Goal: Information Seeking & Learning: Learn about a topic

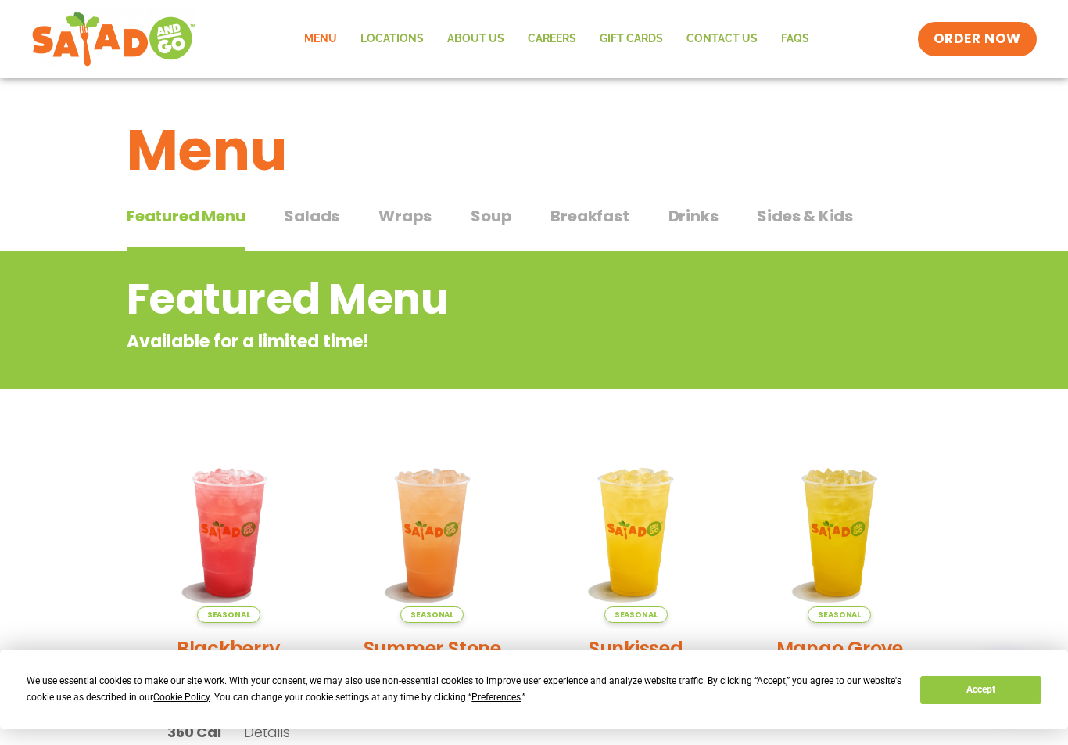
click at [328, 210] on span "Salads" at bounding box center [312, 215] width 56 height 23
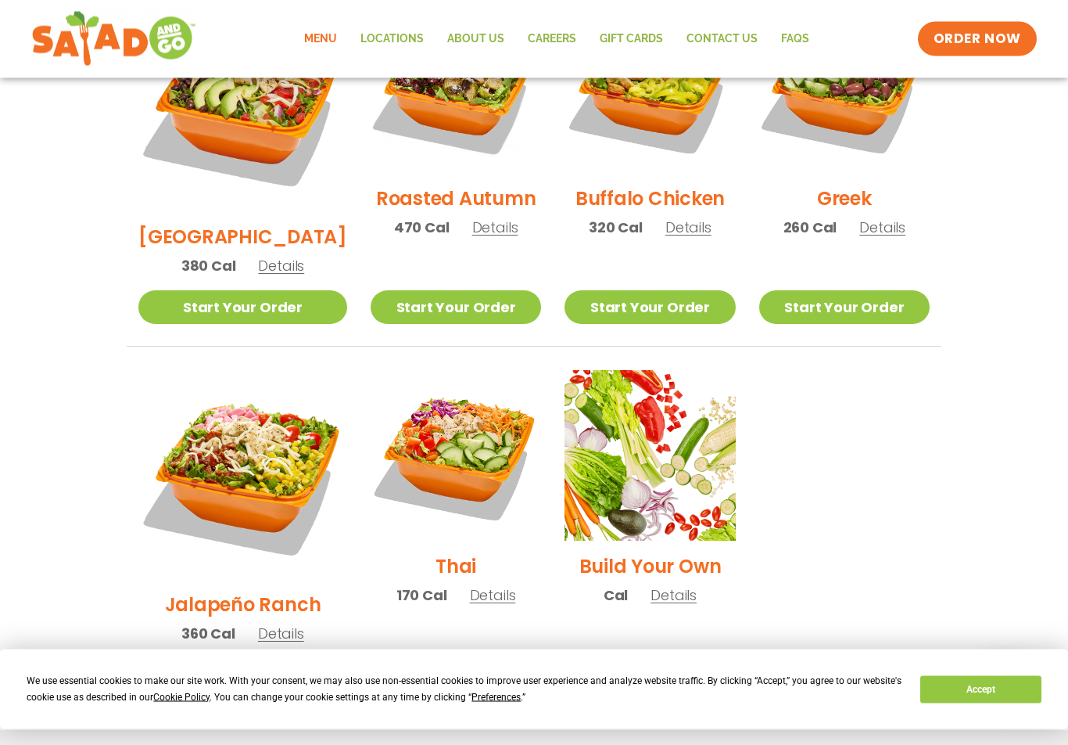
scroll to position [913, 0]
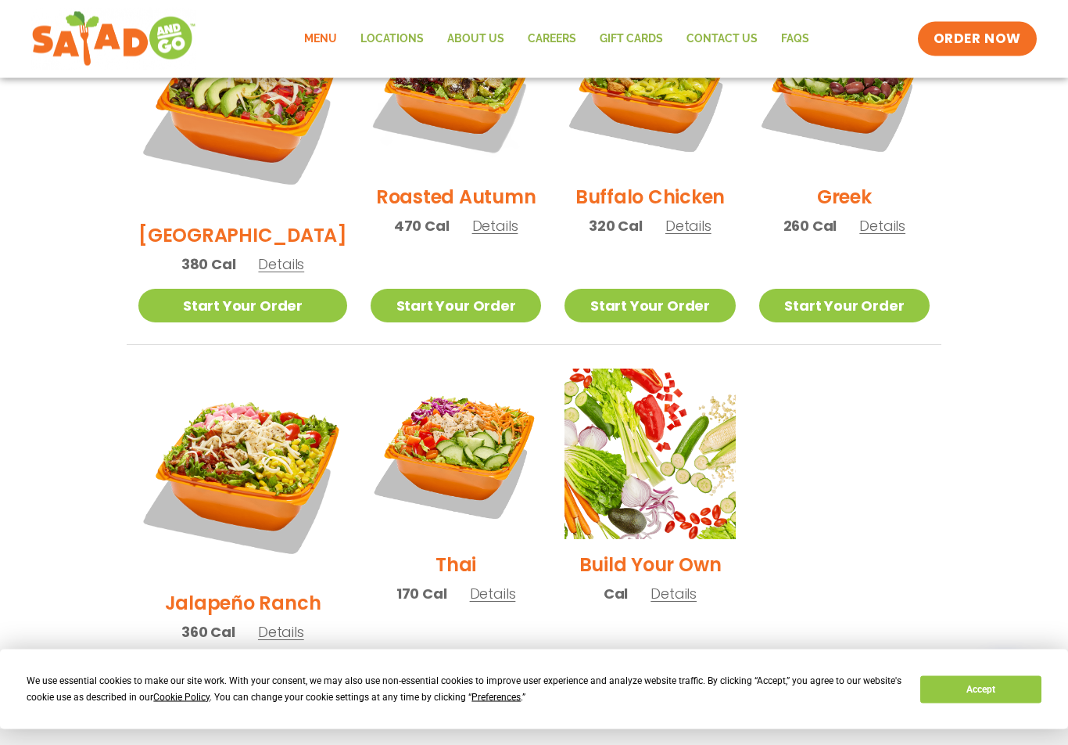
click at [276, 623] on span "Details" at bounding box center [281, 633] width 46 height 20
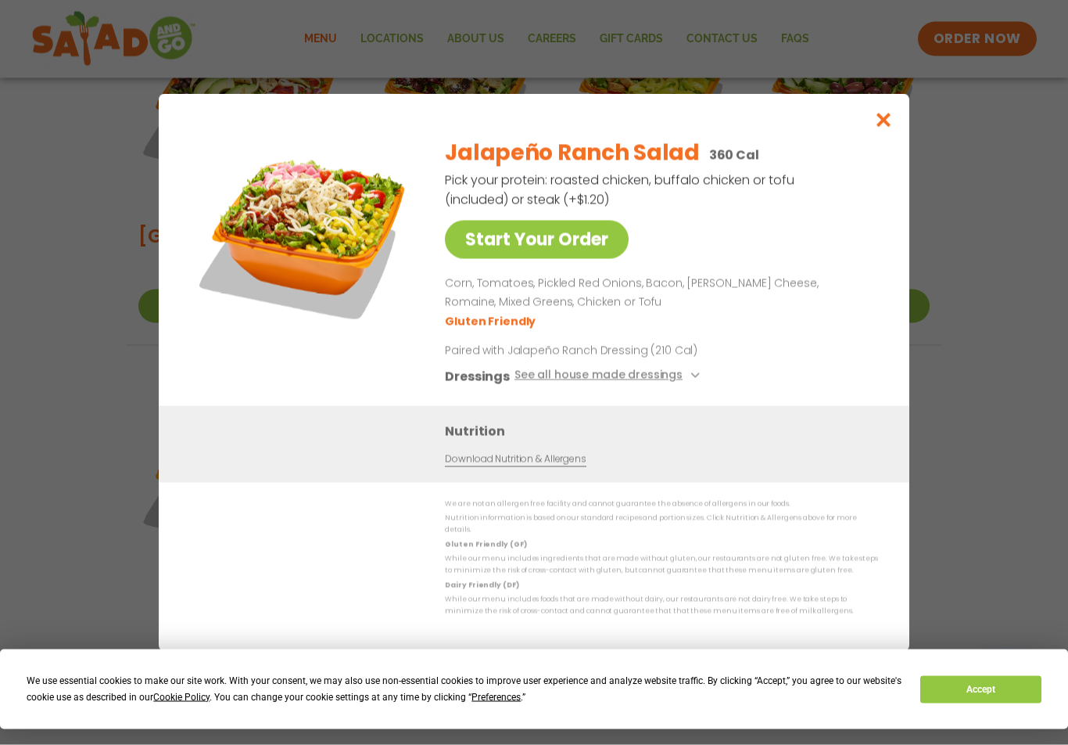
scroll to position [914, 0]
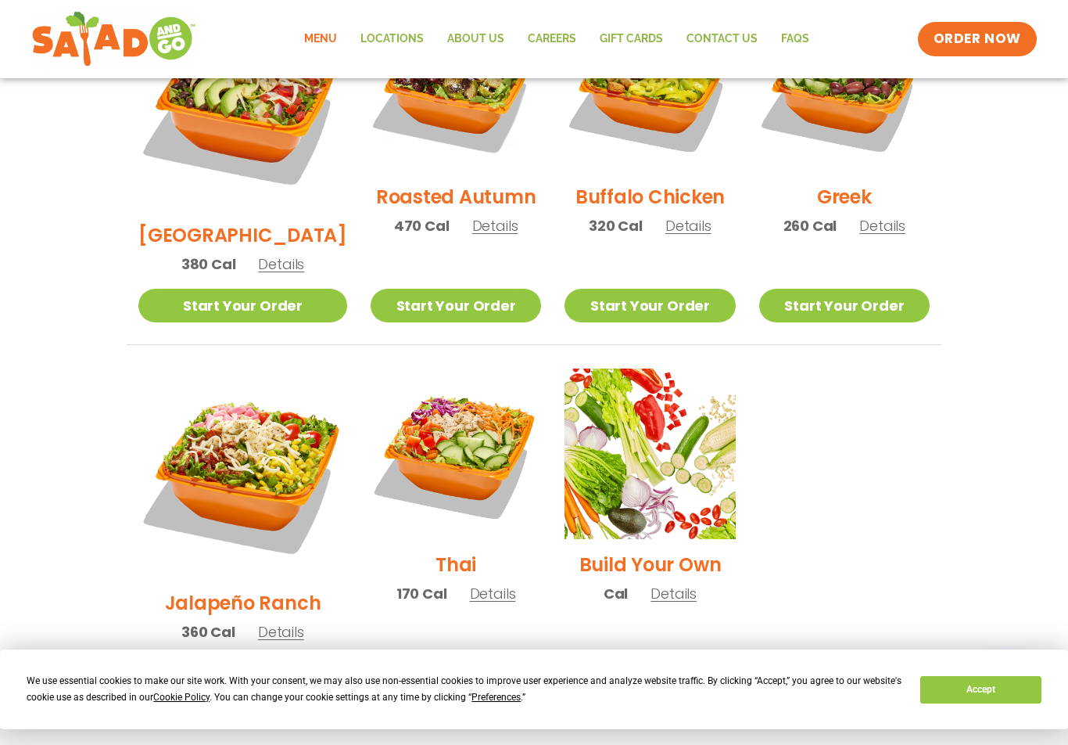
click at [470, 583] on span "Details" at bounding box center [493, 593] width 46 height 20
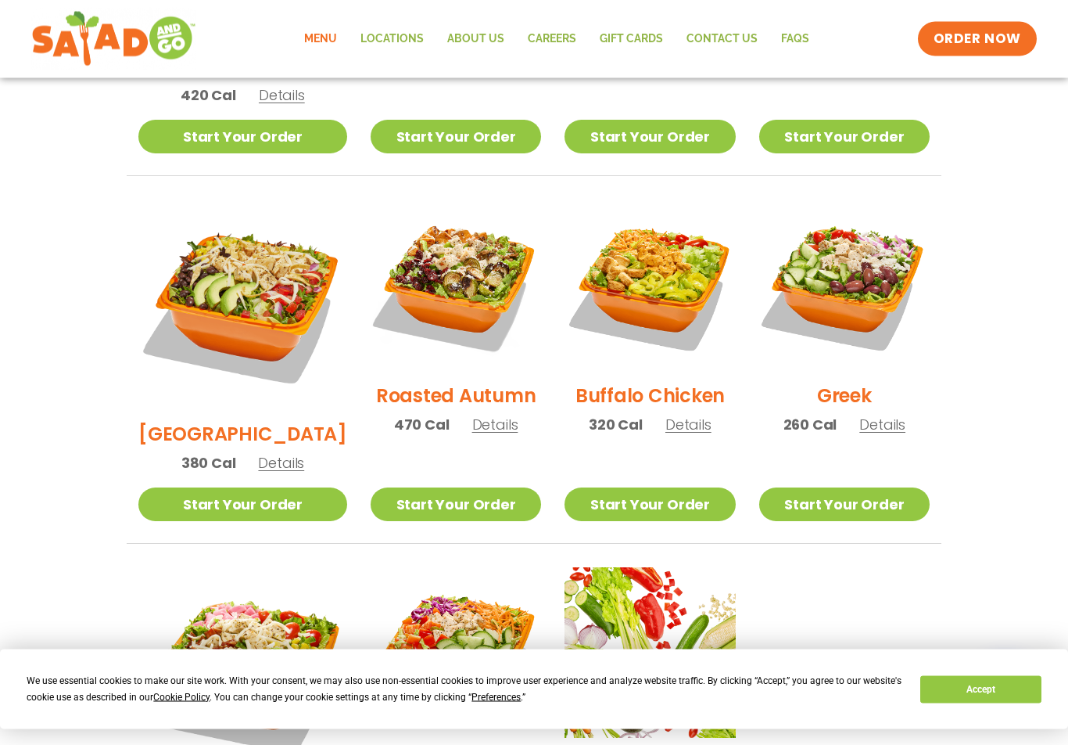
scroll to position [702, 0]
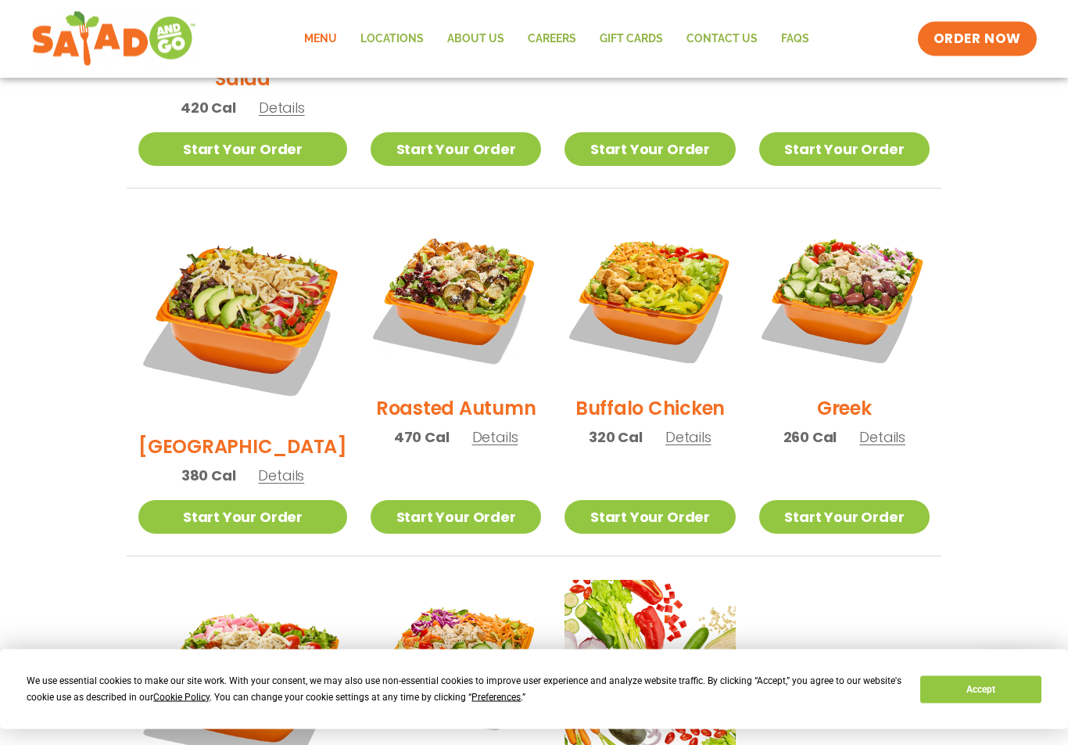
click at [666, 428] on span "Details" at bounding box center [689, 438] width 46 height 20
click at [872, 427] on span "Details" at bounding box center [883, 437] width 46 height 20
click at [479, 427] on span "Details" at bounding box center [495, 437] width 46 height 20
click at [281, 465] on span "Details" at bounding box center [281, 475] width 46 height 20
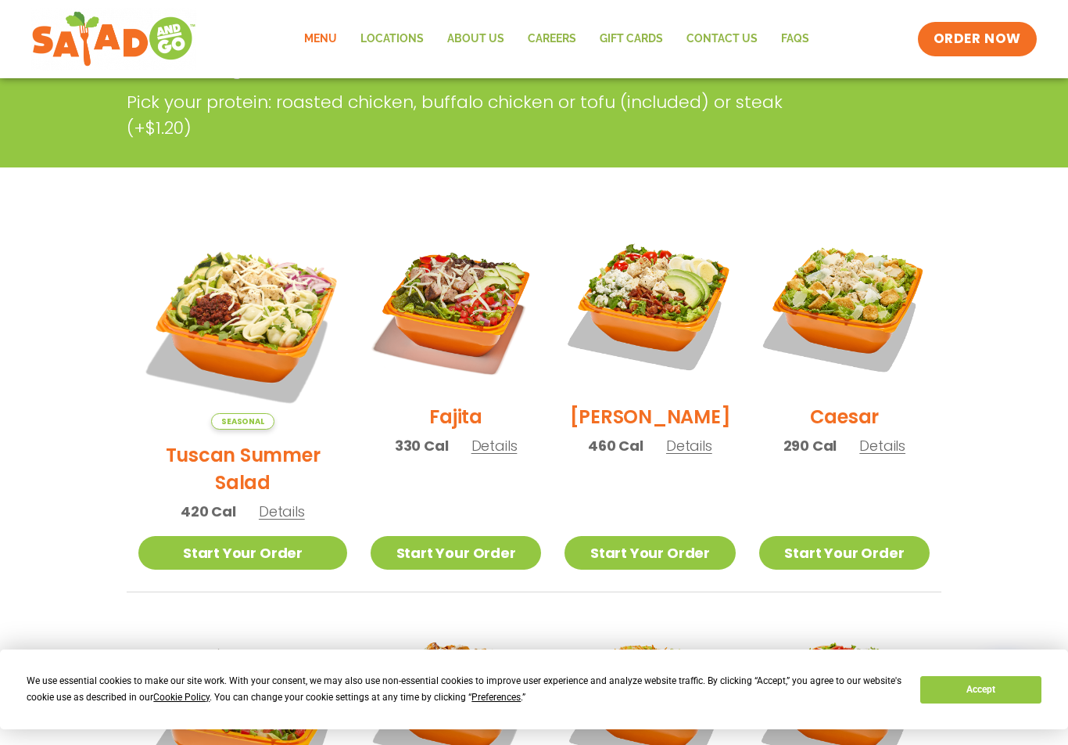
scroll to position [298, 0]
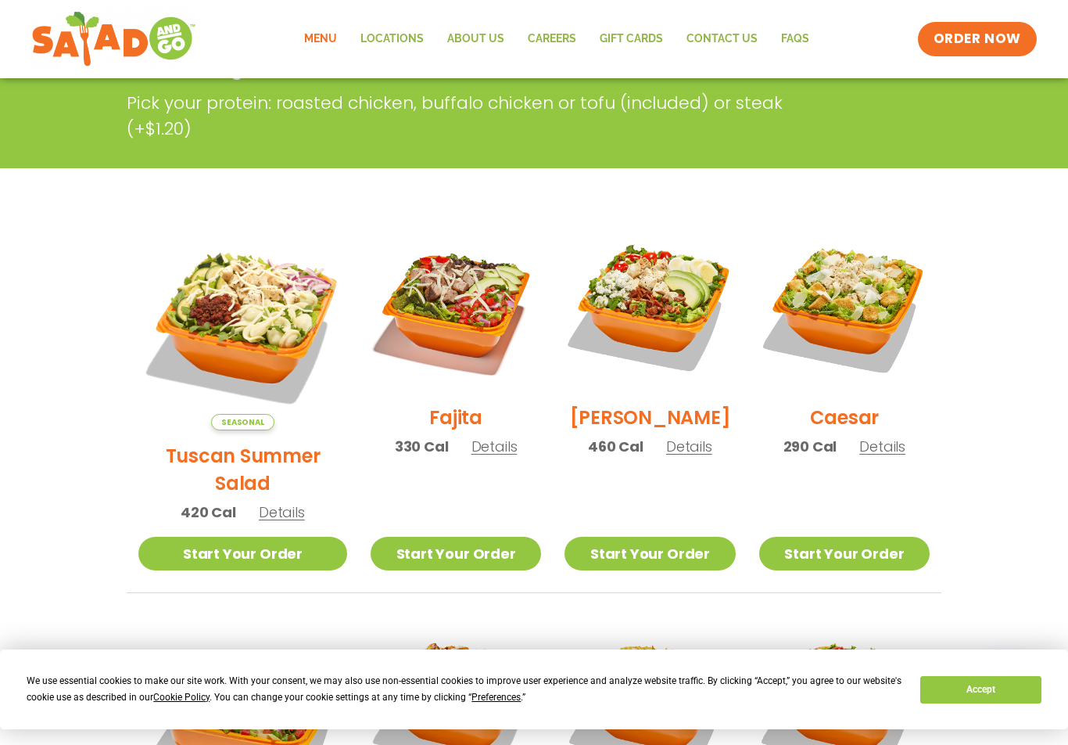
click at [278, 502] on span "Details" at bounding box center [282, 512] width 46 height 20
click at [472, 456] on span "Details" at bounding box center [495, 446] width 46 height 20
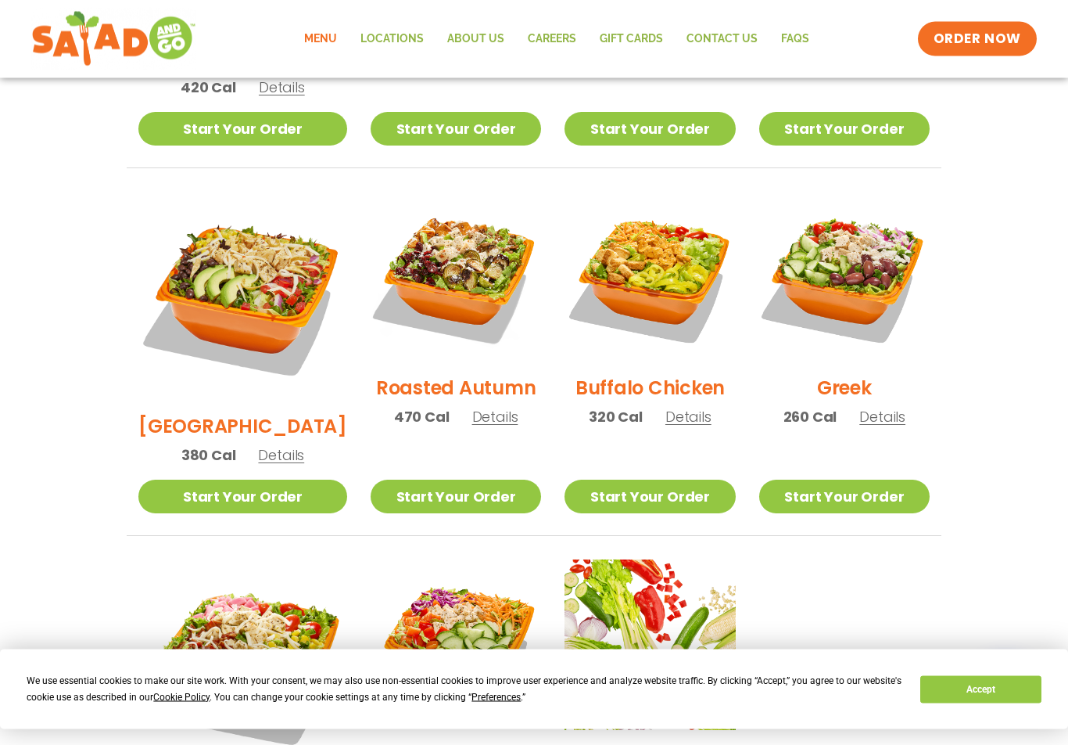
scroll to position [720, 0]
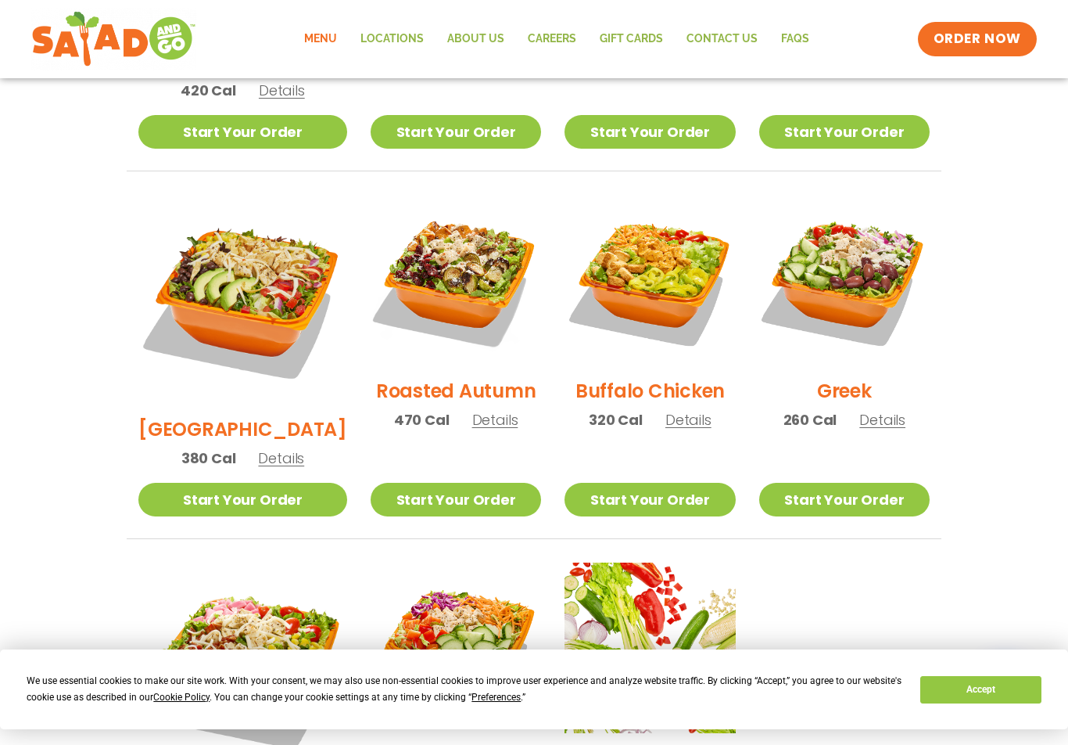
click at [886, 410] on span "Details" at bounding box center [883, 420] width 46 height 20
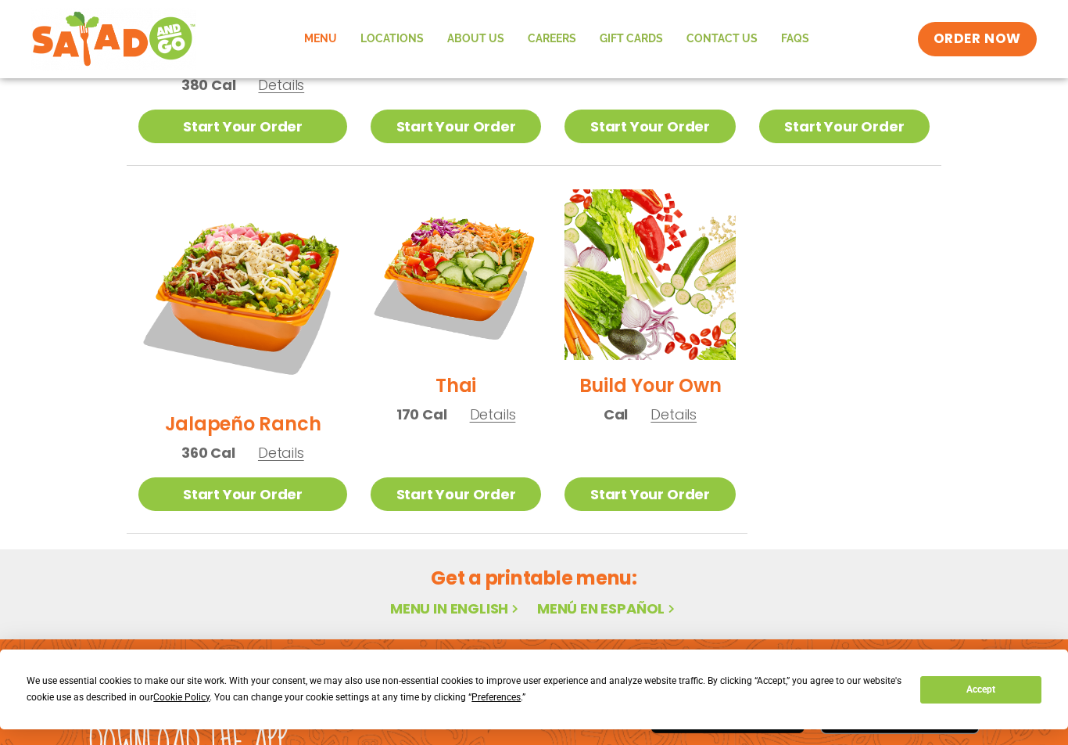
scroll to position [1093, 0]
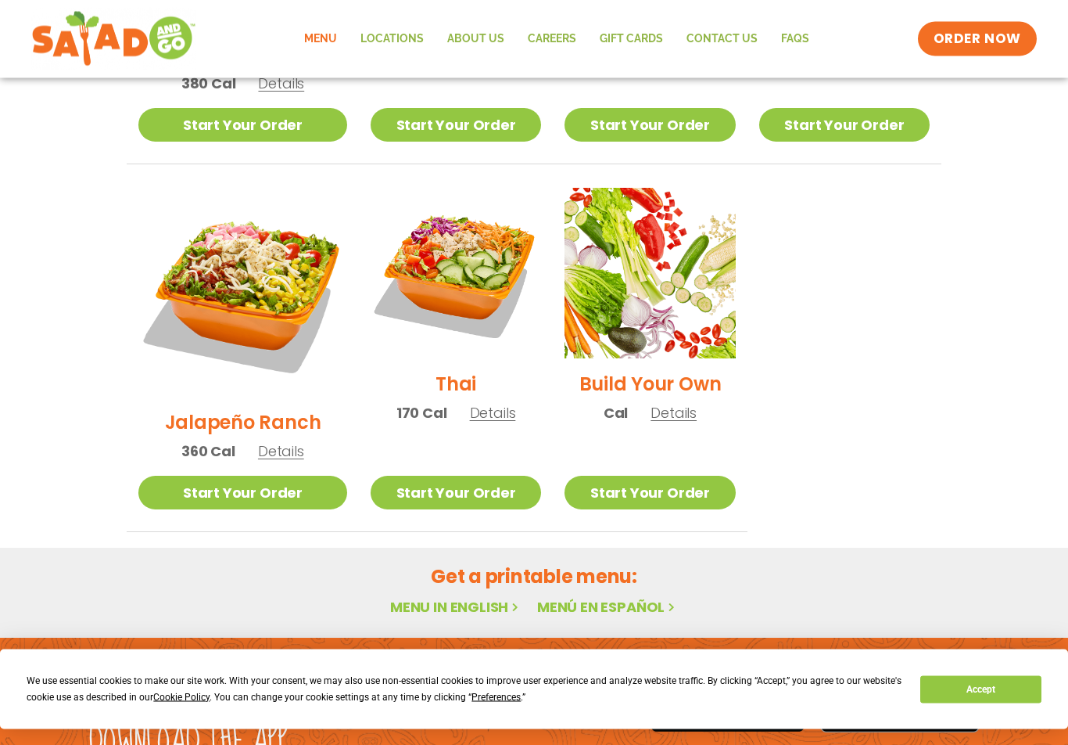
click at [654, 404] on span "Details" at bounding box center [674, 414] width 46 height 20
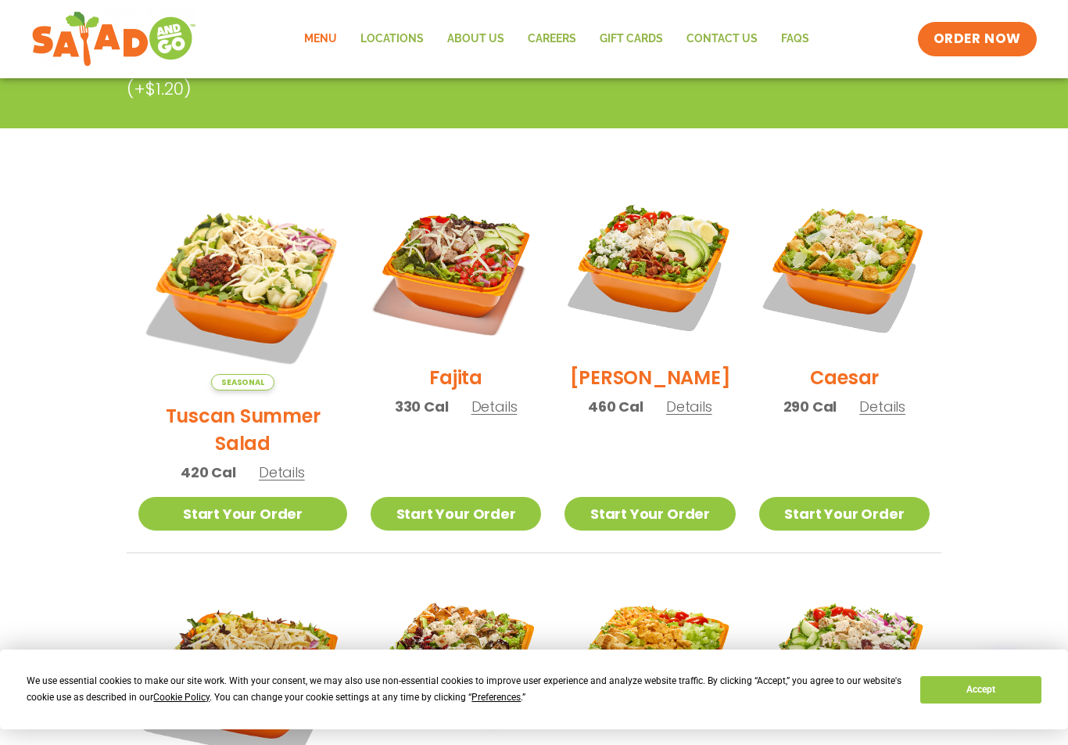
scroll to position [333, 0]
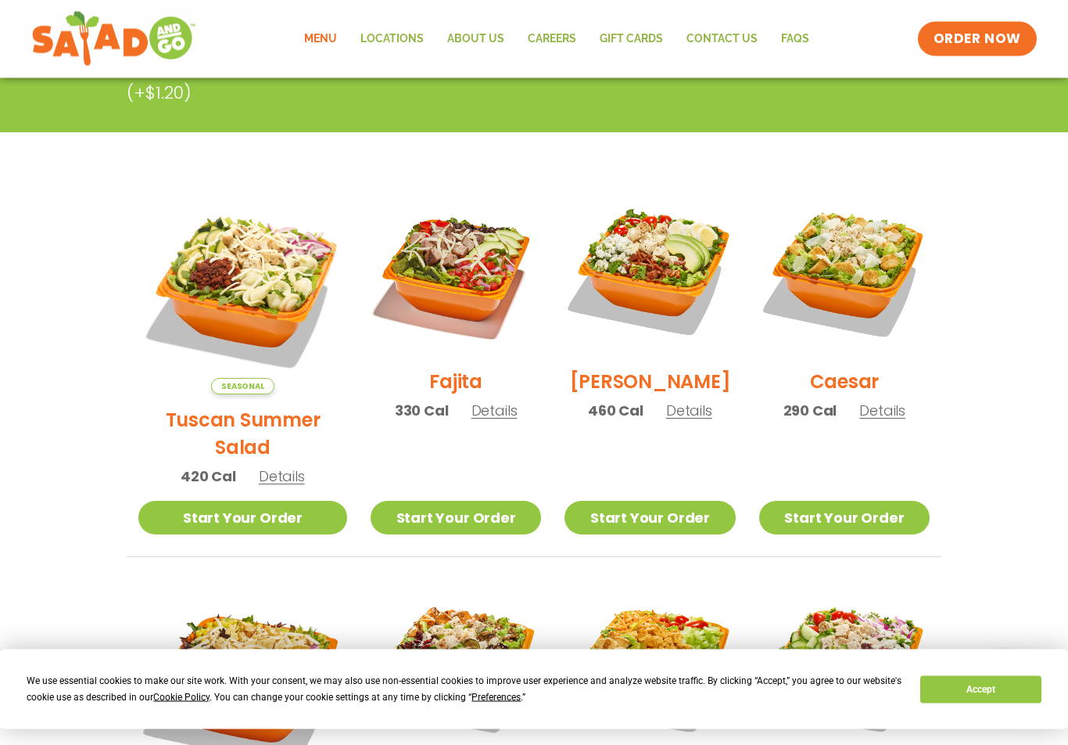
click at [275, 467] on span "Details" at bounding box center [282, 477] width 46 height 20
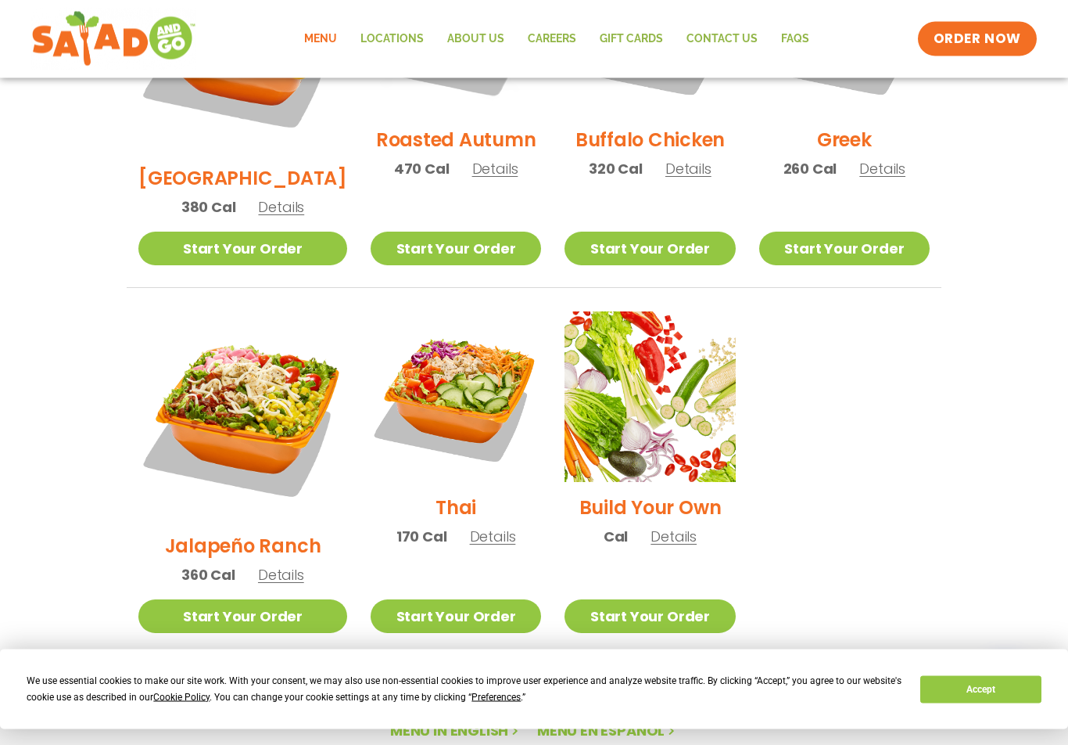
scroll to position [971, 0]
click at [273, 564] on span "Details" at bounding box center [281, 574] width 46 height 20
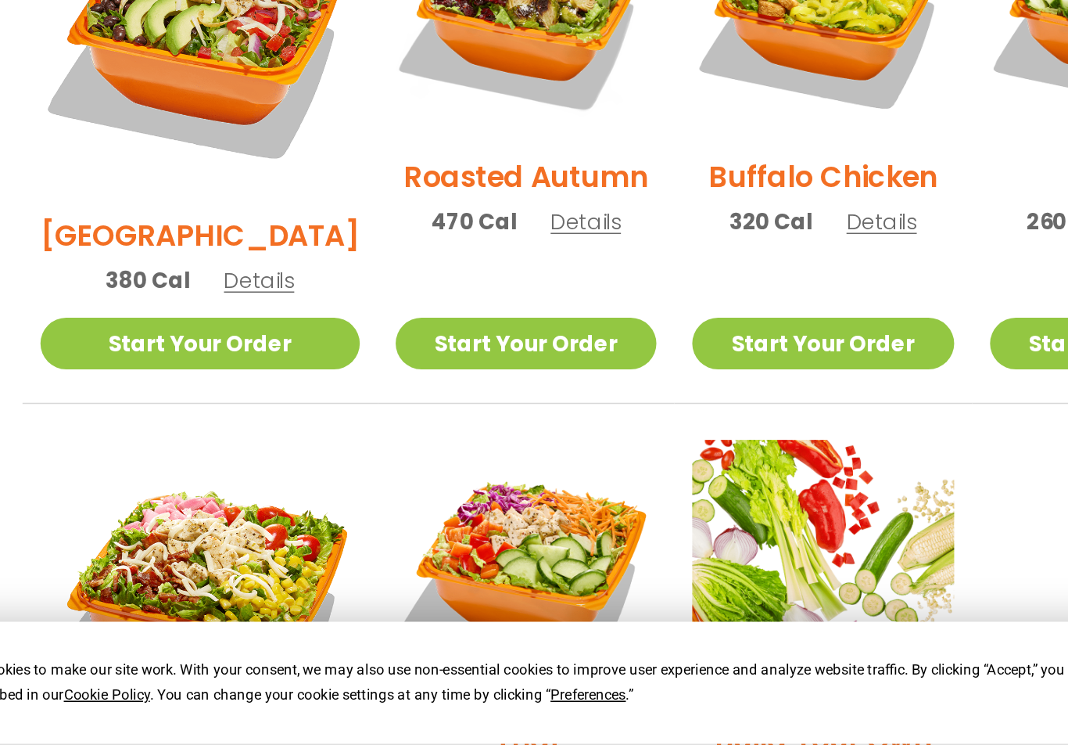
scroll to position [752, 0]
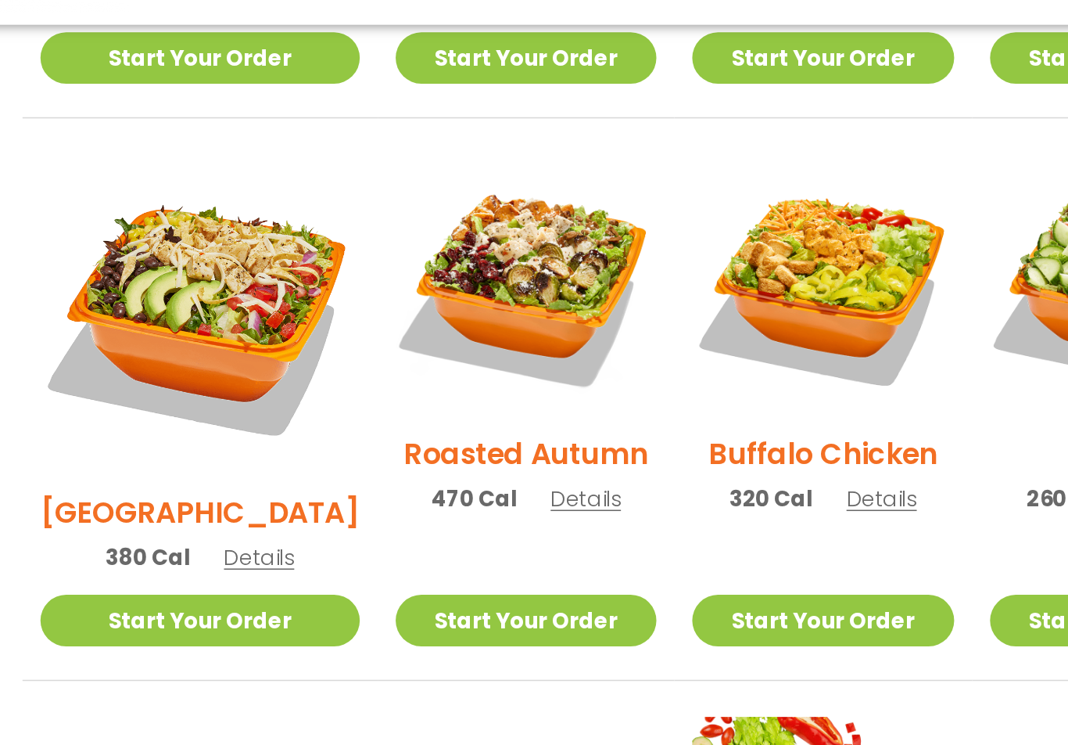
click at [258, 416] on span "Details" at bounding box center [281, 426] width 46 height 20
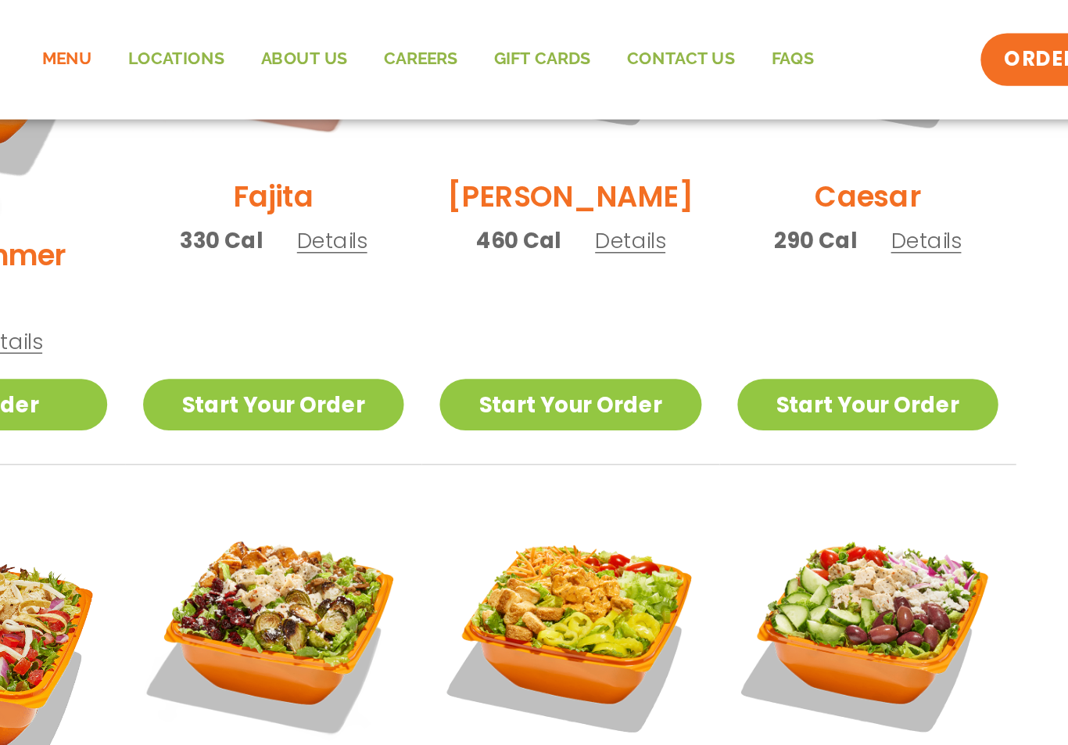
scroll to position [573, 0]
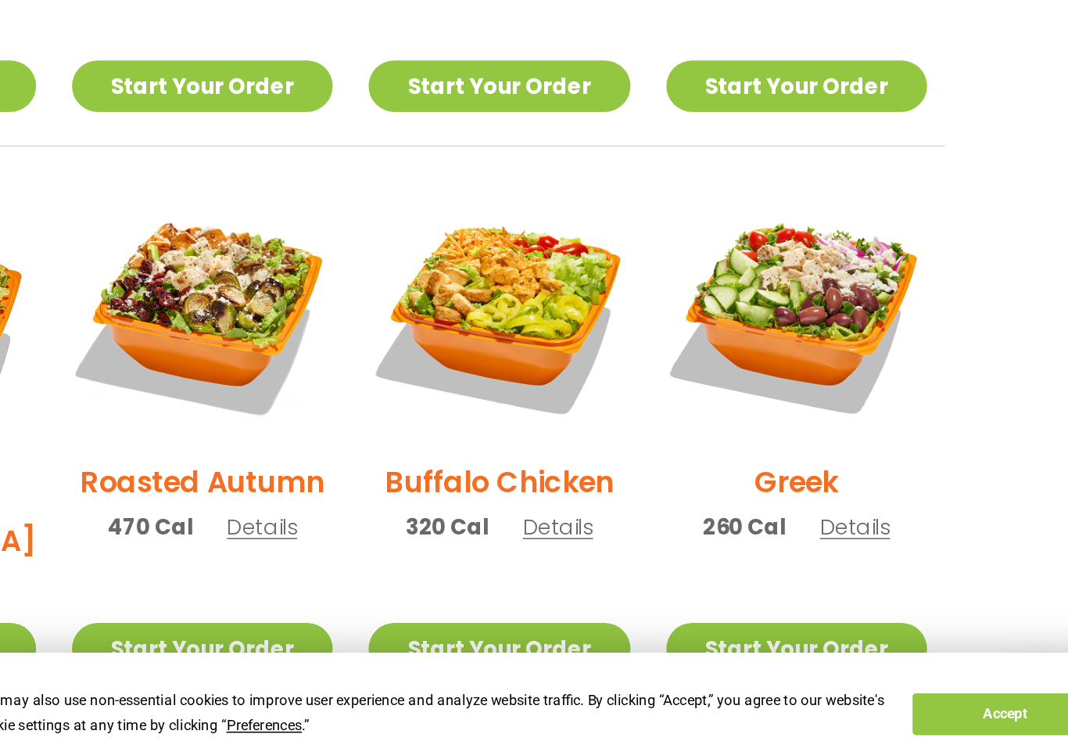
click at [666, 557] on span "Details" at bounding box center [689, 567] width 46 height 20
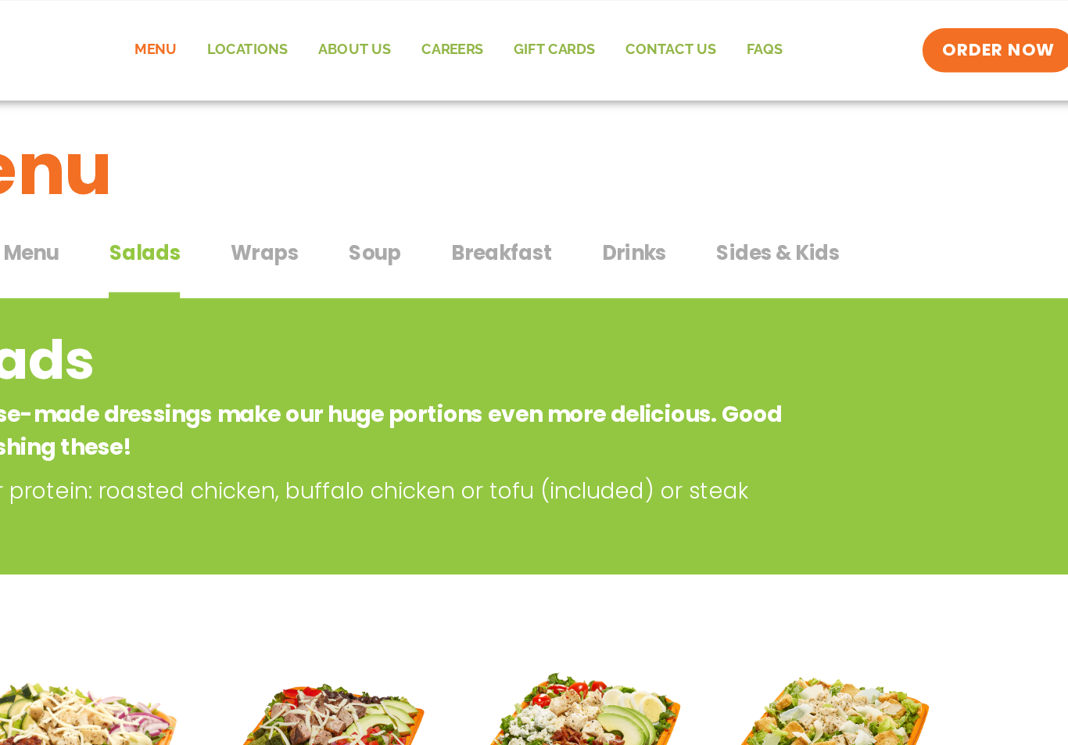
scroll to position [16, 0]
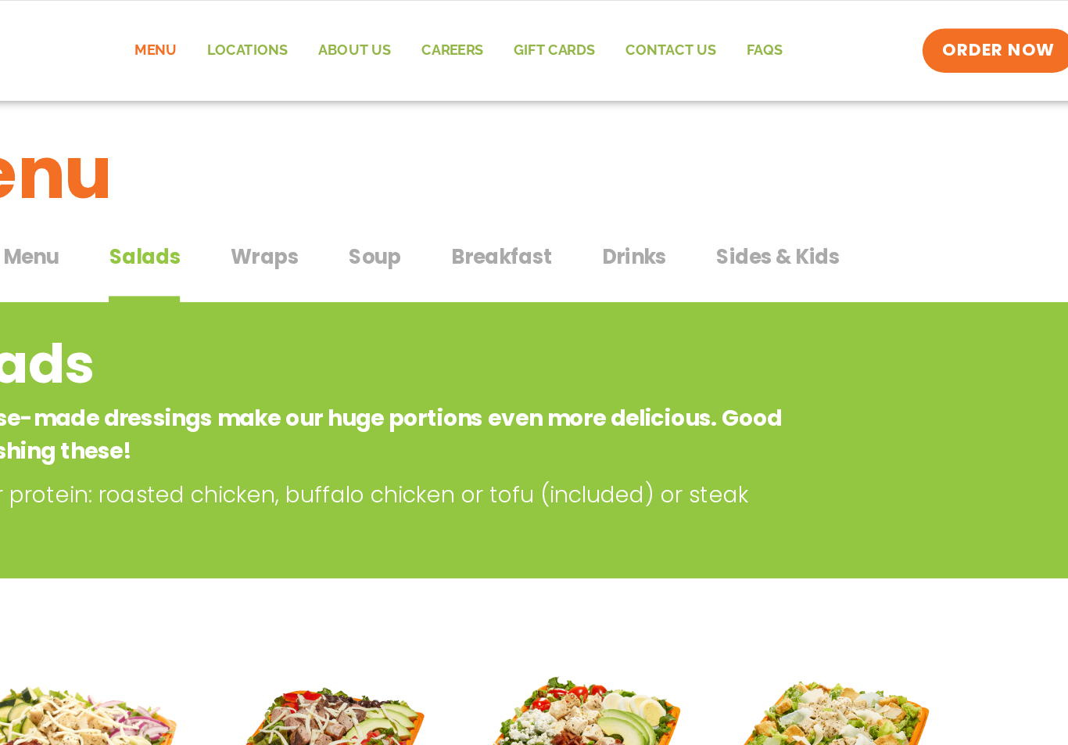
click at [379, 199] on span "Wraps" at bounding box center [405, 199] width 53 height 23
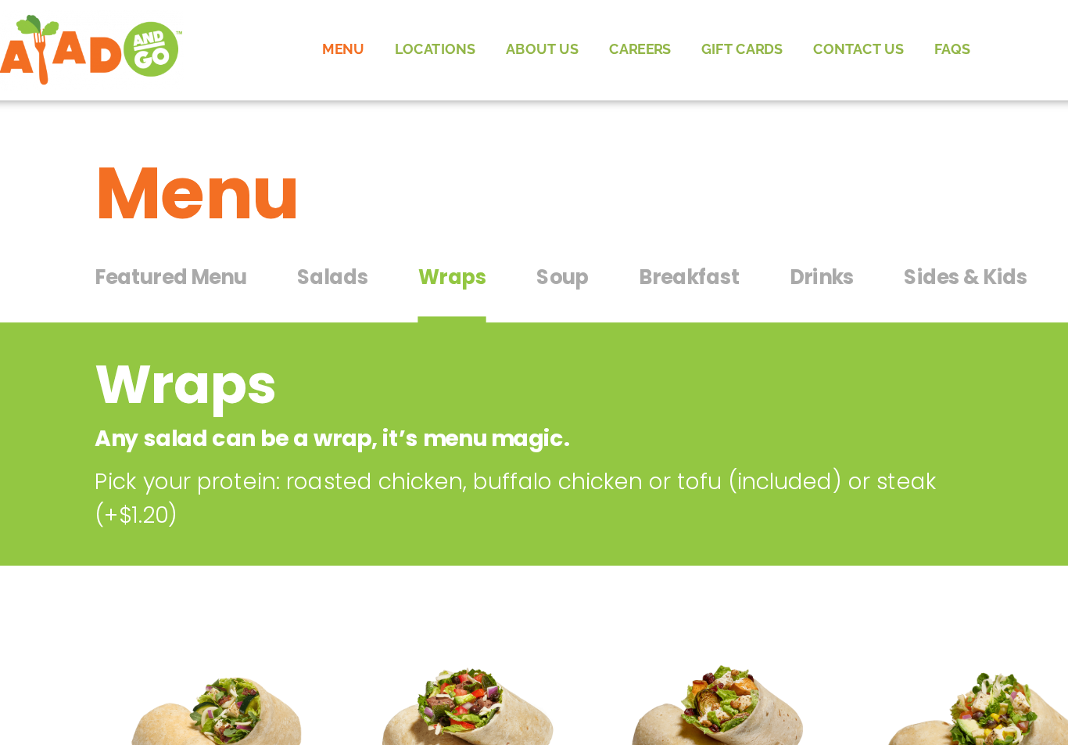
click at [471, 219] on span "Soup" at bounding box center [491, 215] width 41 height 23
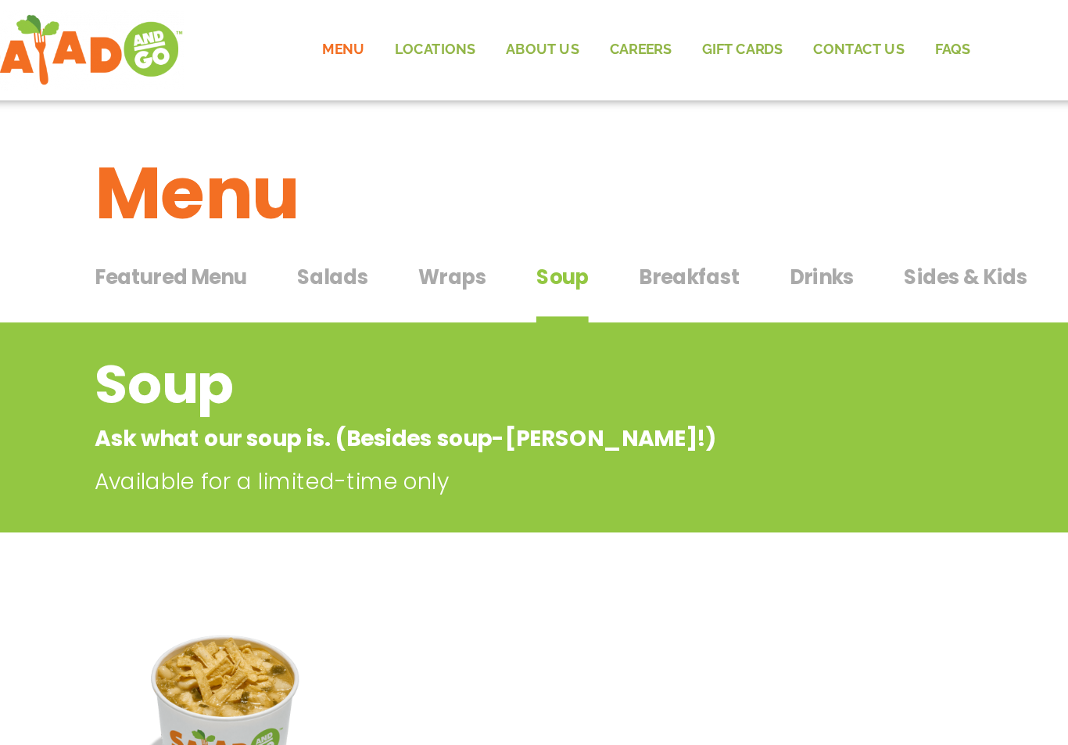
click at [551, 215] on span "Breakfast" at bounding box center [590, 215] width 78 height 23
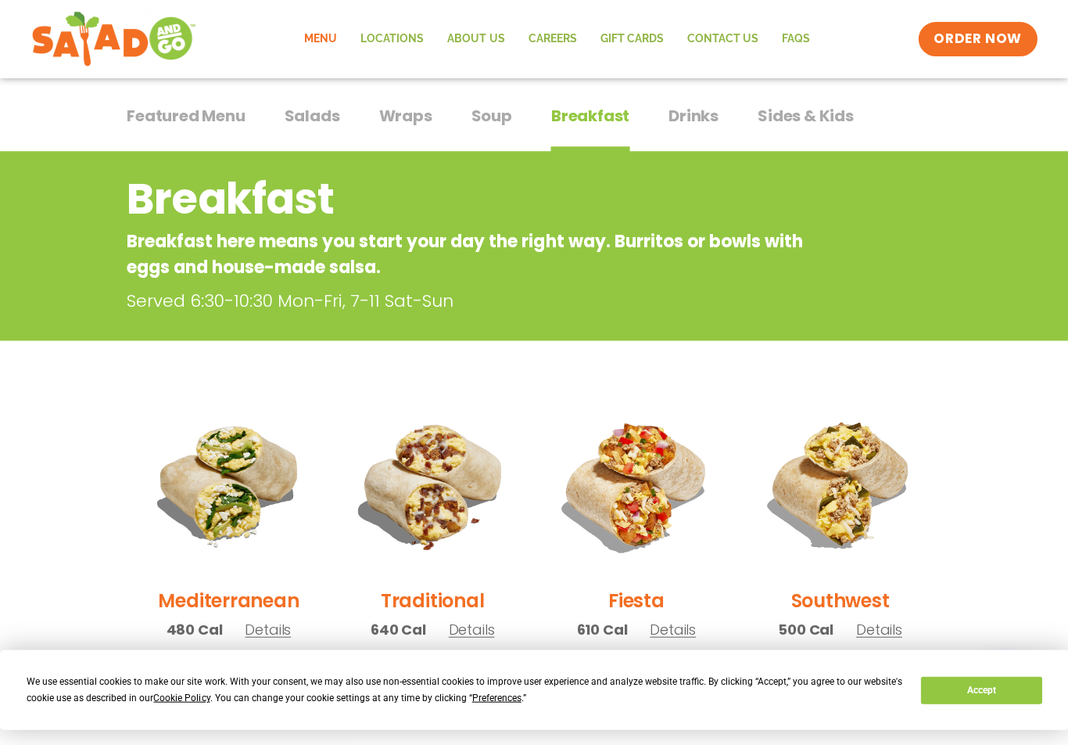
scroll to position [102, 0]
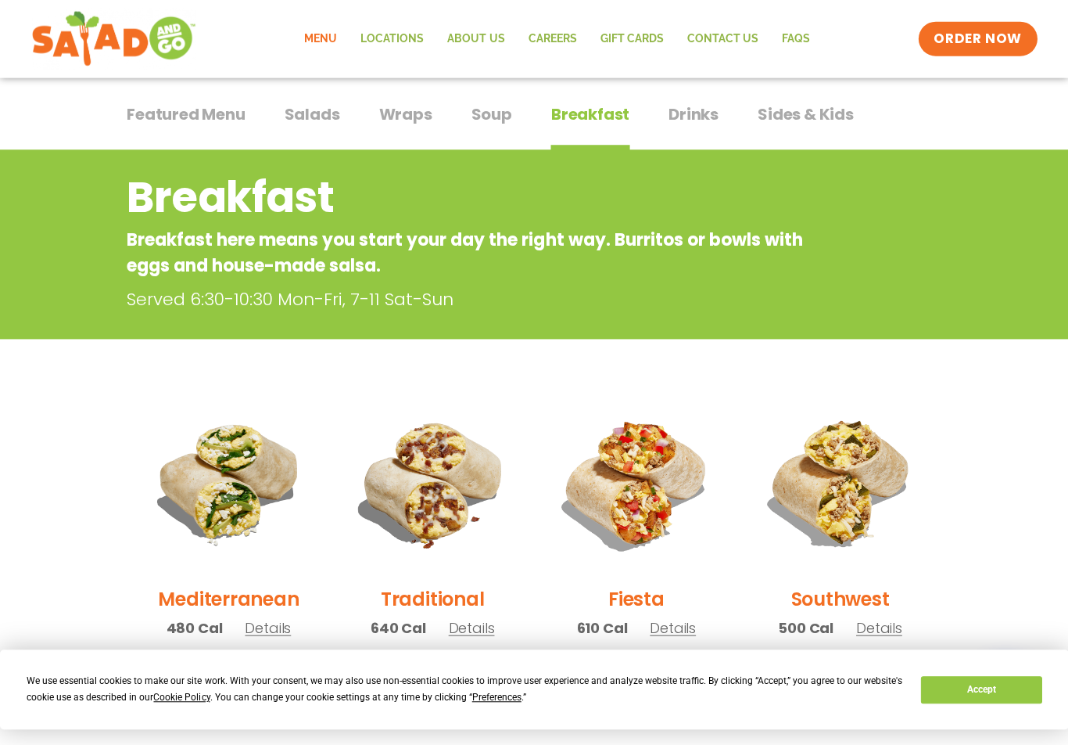
click at [684, 113] on span "Drinks" at bounding box center [694, 113] width 50 height 23
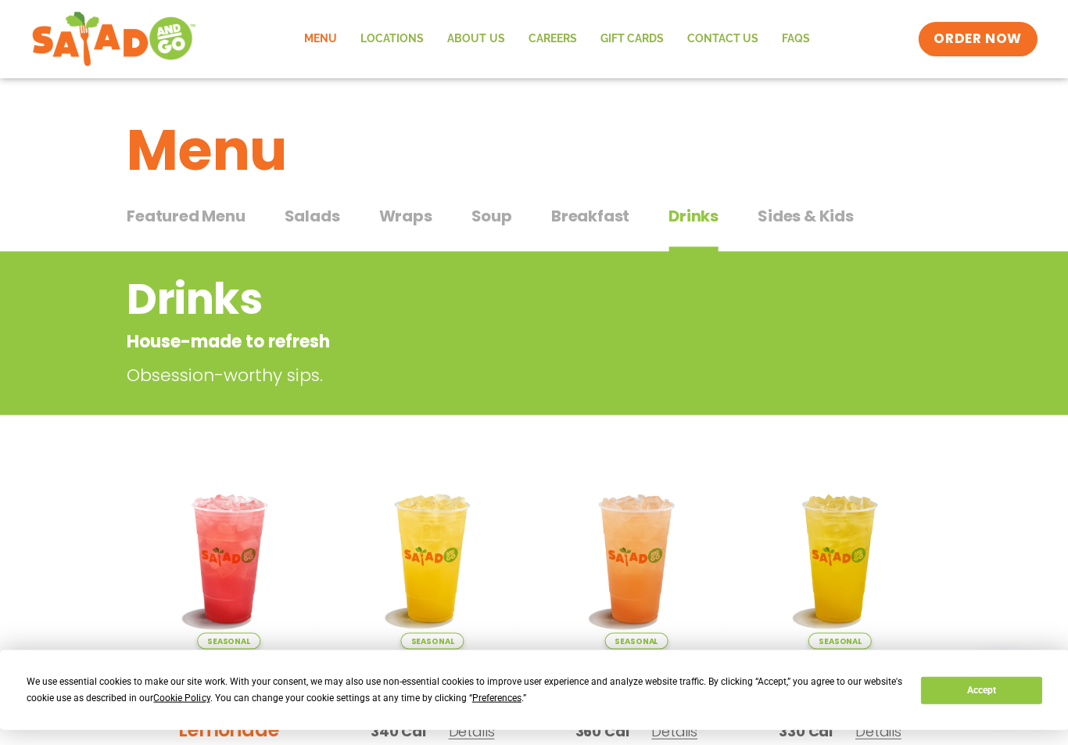
click at [795, 217] on span "Sides & Kids" at bounding box center [805, 215] width 96 height 23
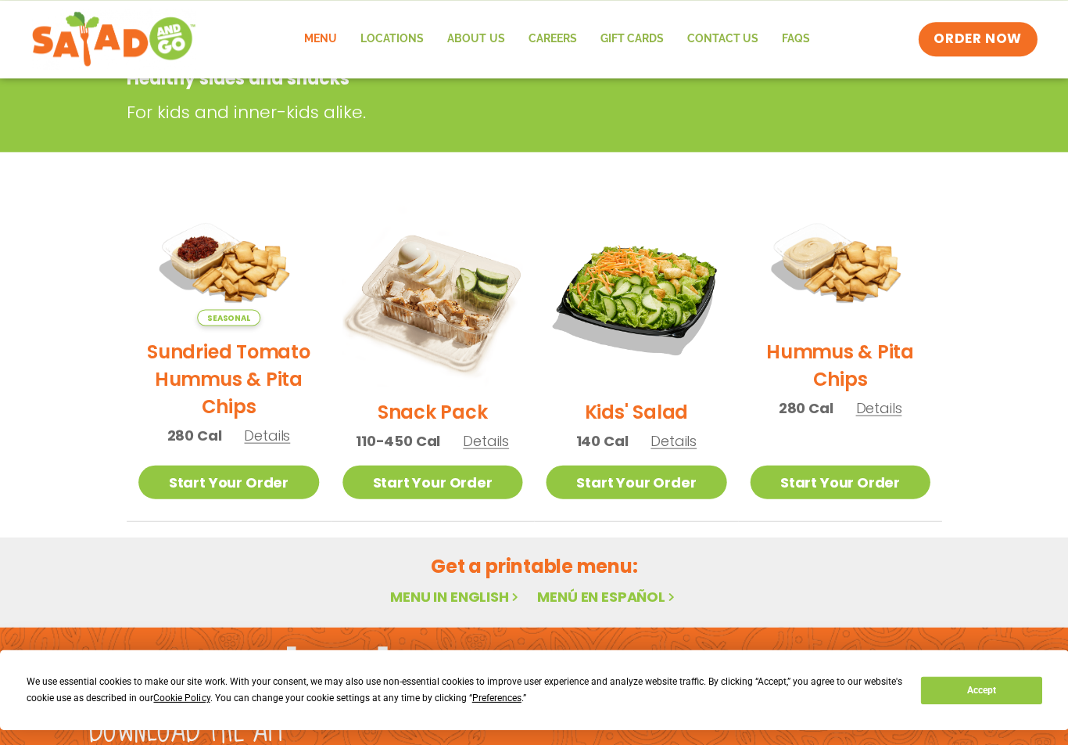
scroll to position [262, 0]
click at [488, 440] on span "Details" at bounding box center [486, 441] width 46 height 20
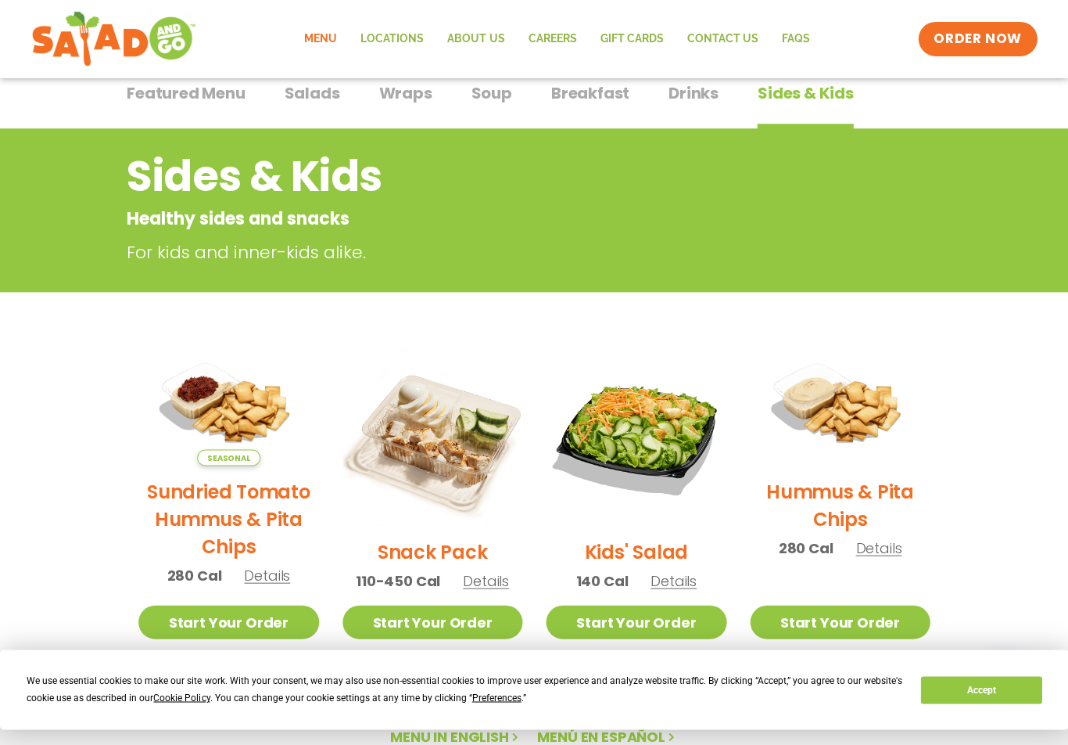
scroll to position [0, 0]
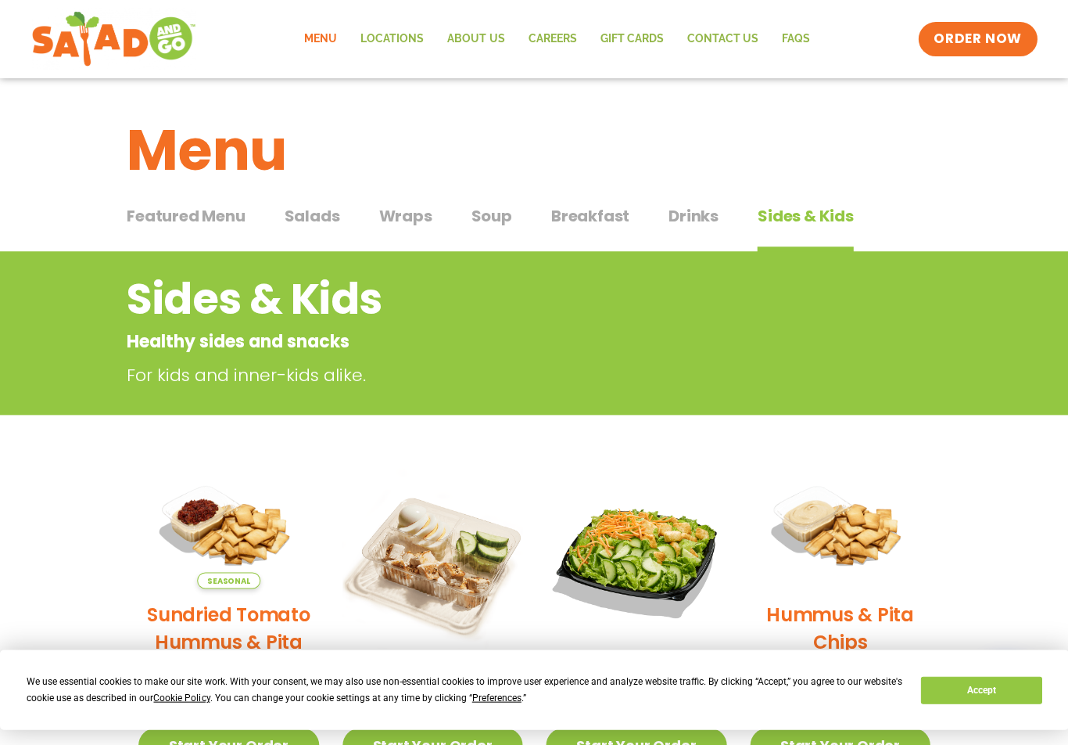
click at [322, 219] on span "Salads" at bounding box center [312, 215] width 56 height 23
